Goal: Task Accomplishment & Management: Use online tool/utility

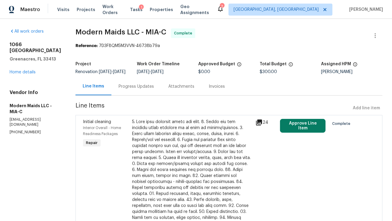
scroll to position [80, 0]
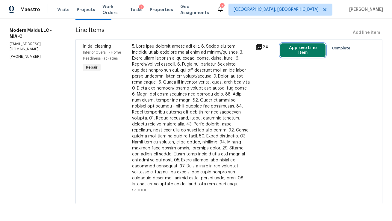
click at [293, 45] on button "Approve Line Item" at bounding box center [303, 50] width 46 height 14
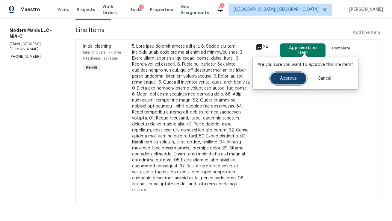
click at [289, 79] on span "Approve" at bounding box center [288, 78] width 17 height 4
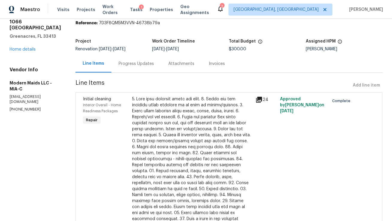
scroll to position [0, 0]
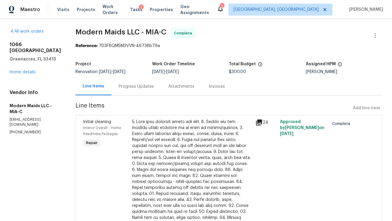
click at [104, 87] on div "Line Items" at bounding box center [94, 86] width 22 height 6
click at [29, 70] on link "Home details" at bounding box center [23, 72] width 26 height 4
